Goal: Navigation & Orientation: Go to known website

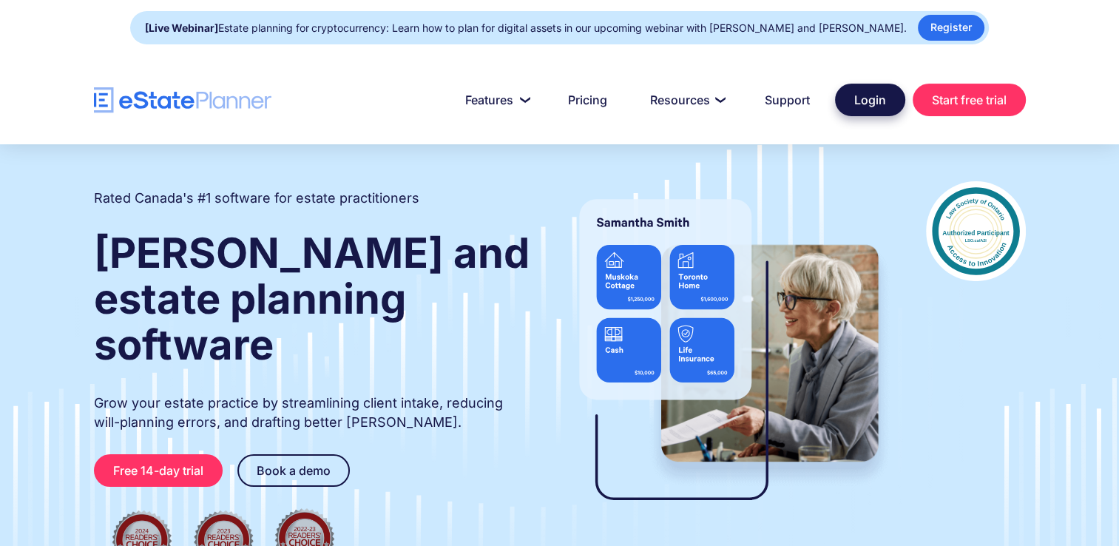
click at [864, 98] on link "Login" at bounding box center [870, 100] width 70 height 33
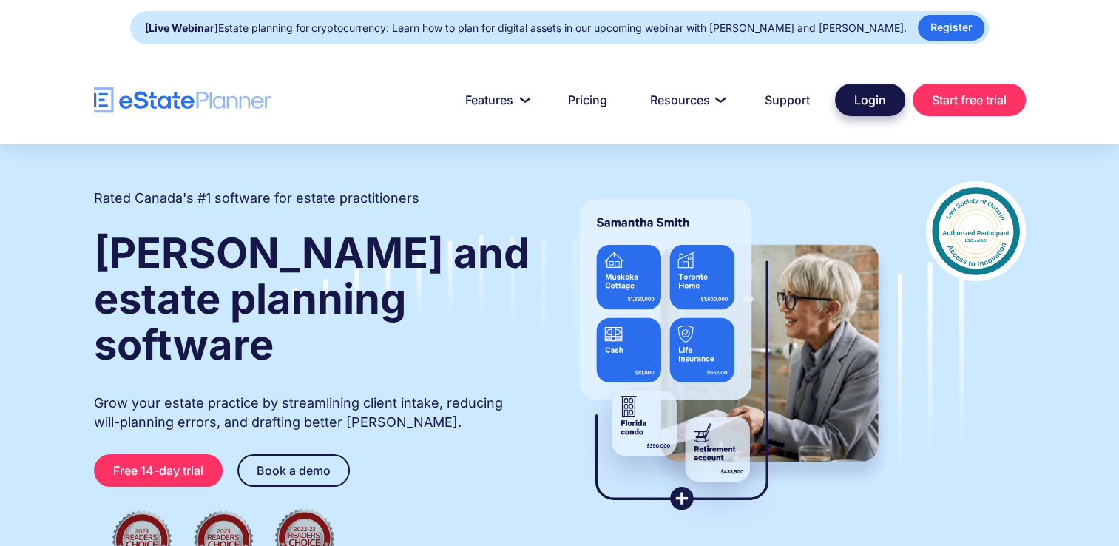
click at [872, 108] on link "Login" at bounding box center [870, 100] width 70 height 33
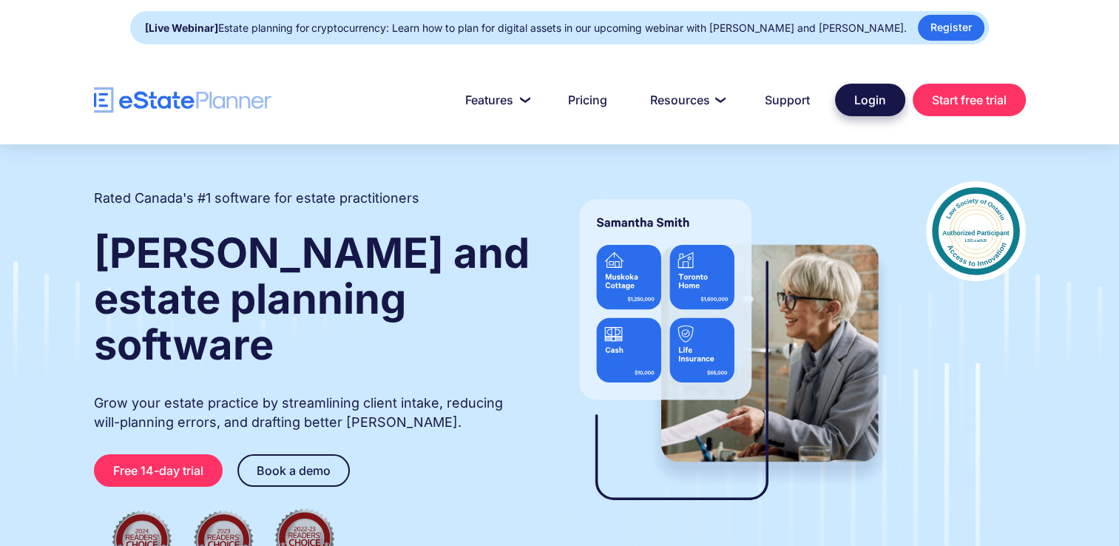
click at [864, 101] on link "Login" at bounding box center [870, 100] width 70 height 33
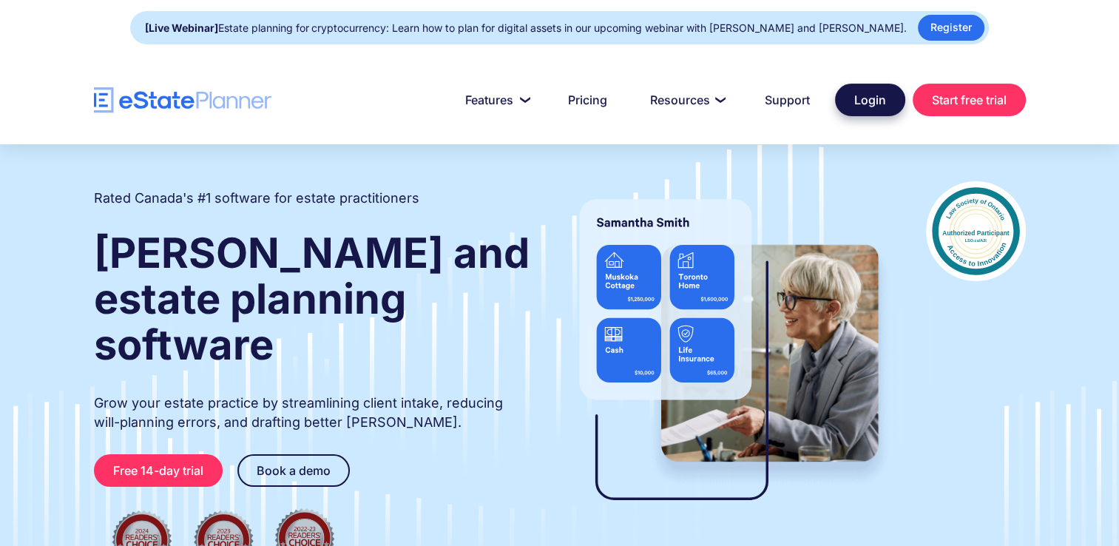
click at [863, 99] on link "Login" at bounding box center [870, 100] width 70 height 33
